Goal: Transaction & Acquisition: Register for event/course

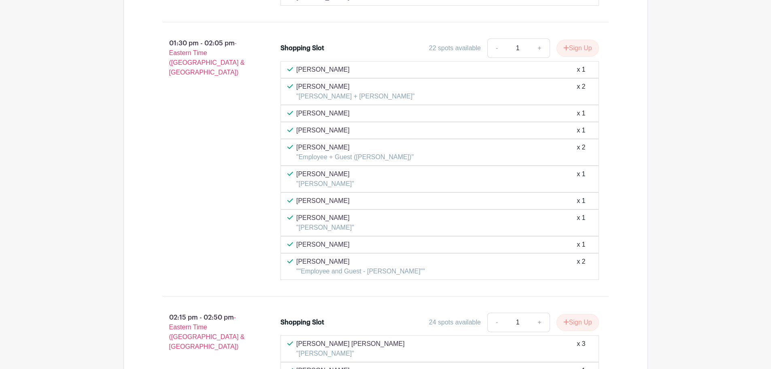
scroll to position [3685, 0]
click at [579, 49] on button "Sign Up" at bounding box center [578, 47] width 43 height 17
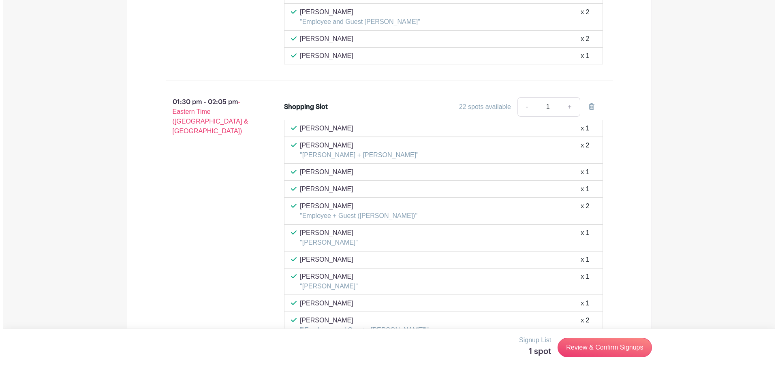
scroll to position [3807, 0]
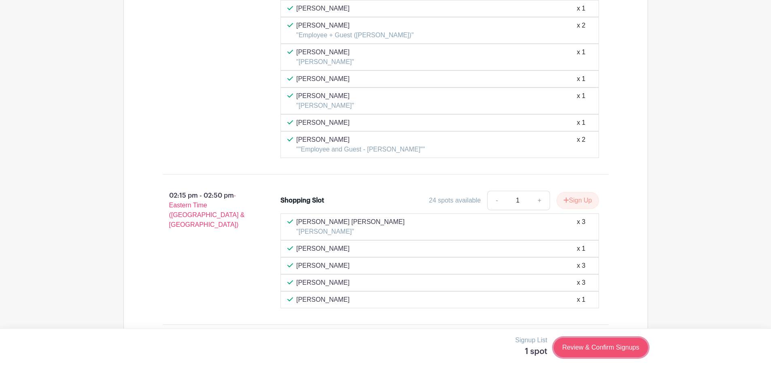
click at [603, 345] on link "Review & Confirm Signups" at bounding box center [601, 347] width 94 height 19
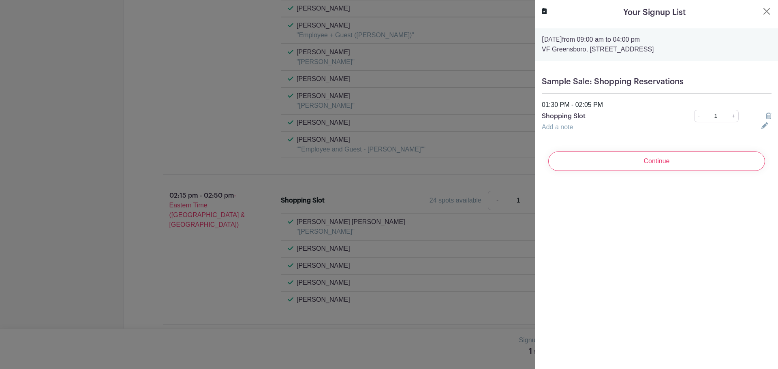
click at [568, 128] on link "Add a note" at bounding box center [556, 127] width 31 height 7
click at [611, 115] on p "Shopping Slot" at bounding box center [606, 116] width 130 height 10
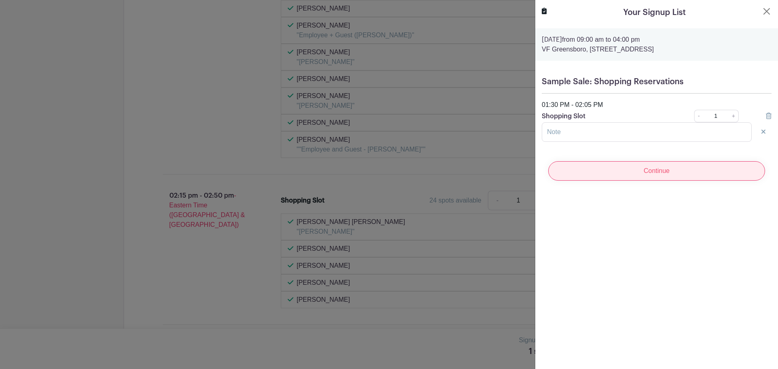
click at [606, 168] on input "Continue" at bounding box center [656, 170] width 217 height 19
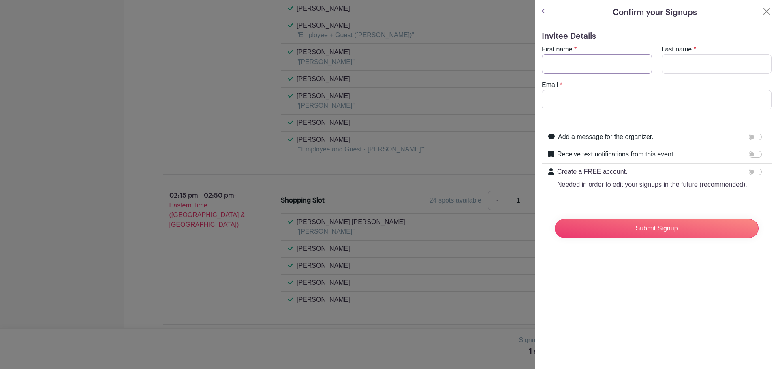
click at [597, 64] on input "First name" at bounding box center [596, 63] width 110 height 19
type input "Kerris"
click at [672, 65] on input "Last name" at bounding box center [716, 63] width 110 height 19
type input "[PERSON_NAME]"
click at [688, 92] on input "Email" at bounding box center [656, 99] width 230 height 19
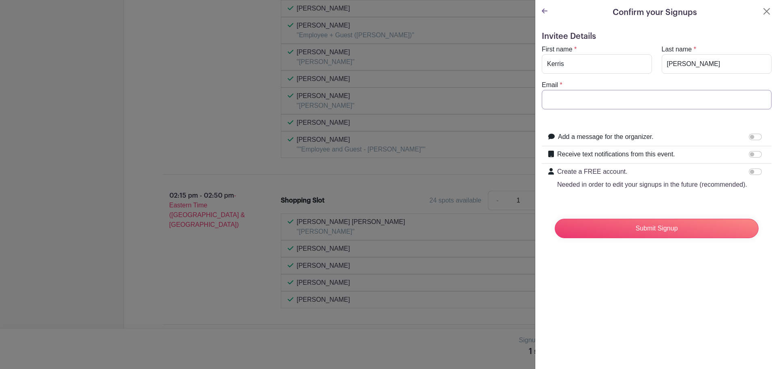
type input "[EMAIL_ADDRESS][DOMAIN_NAME]"
click at [637, 238] on input "Submit Signup" at bounding box center [656, 228] width 204 height 19
